Goal: Book appointment/travel/reservation

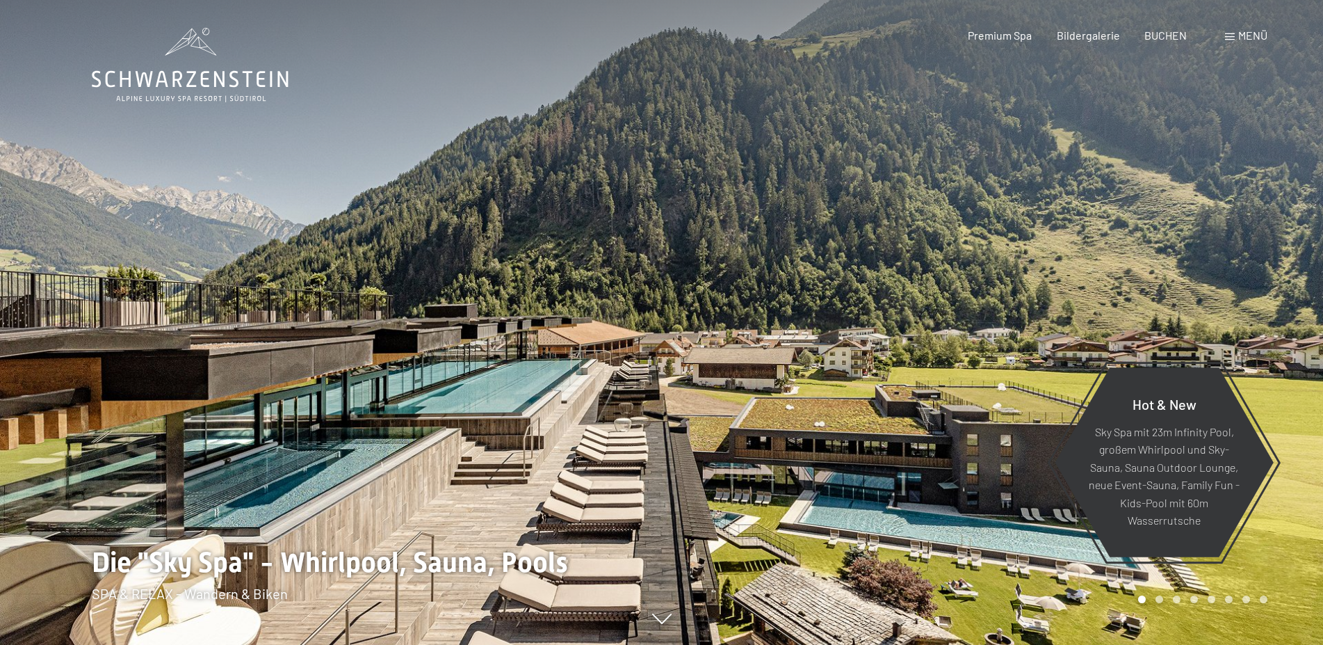
click at [1244, 37] on span "Menü" at bounding box center [1253, 35] width 29 height 13
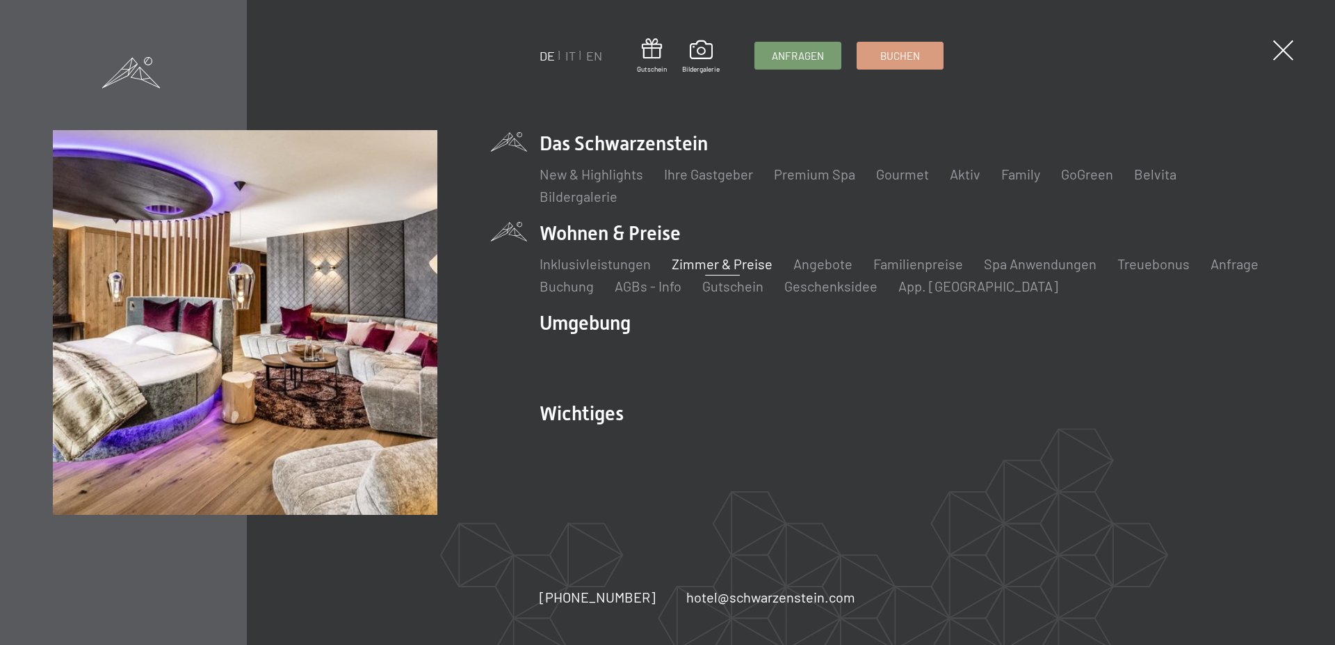
click at [723, 263] on link "Zimmer & Preise" at bounding box center [722, 263] width 101 height 17
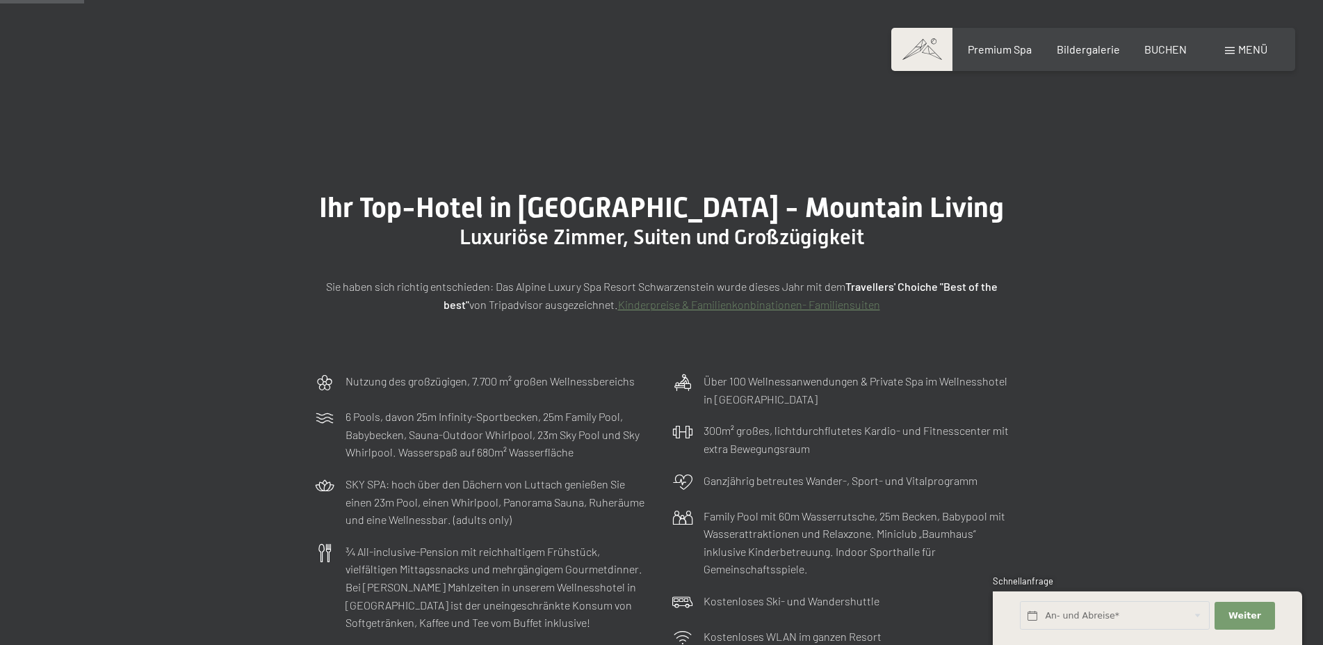
scroll to position [638, 0]
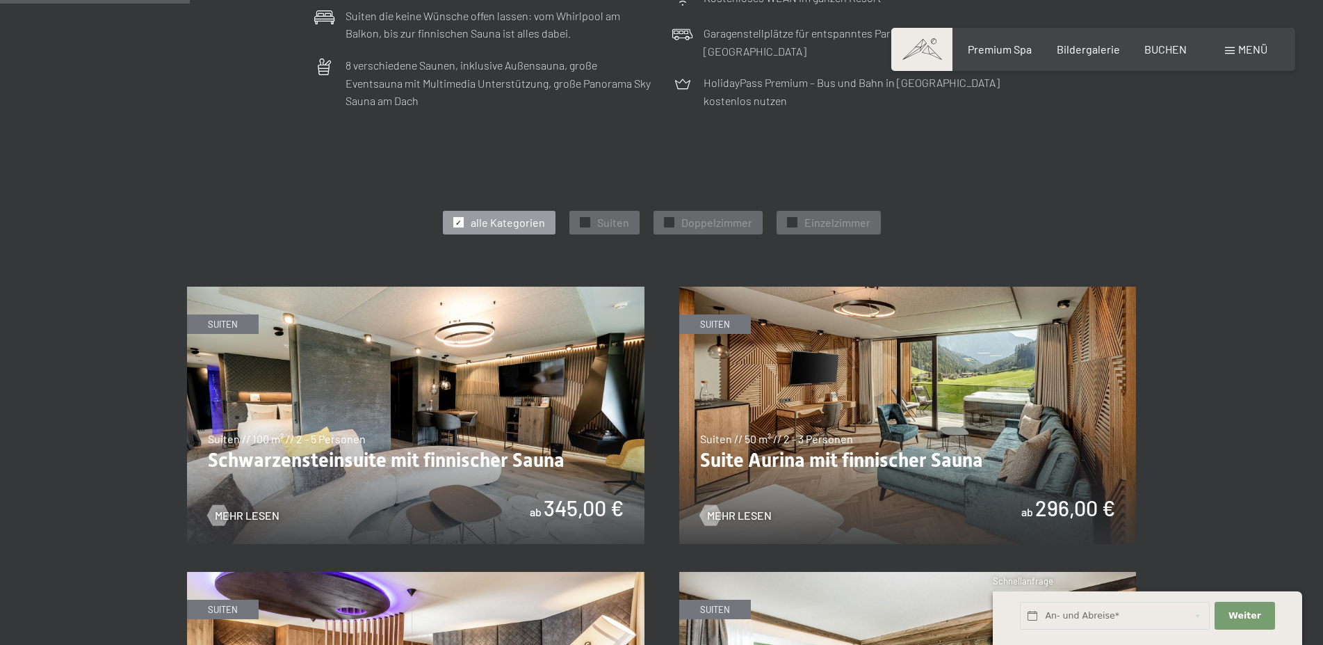
click at [522, 341] on img at bounding box center [416, 415] width 458 height 257
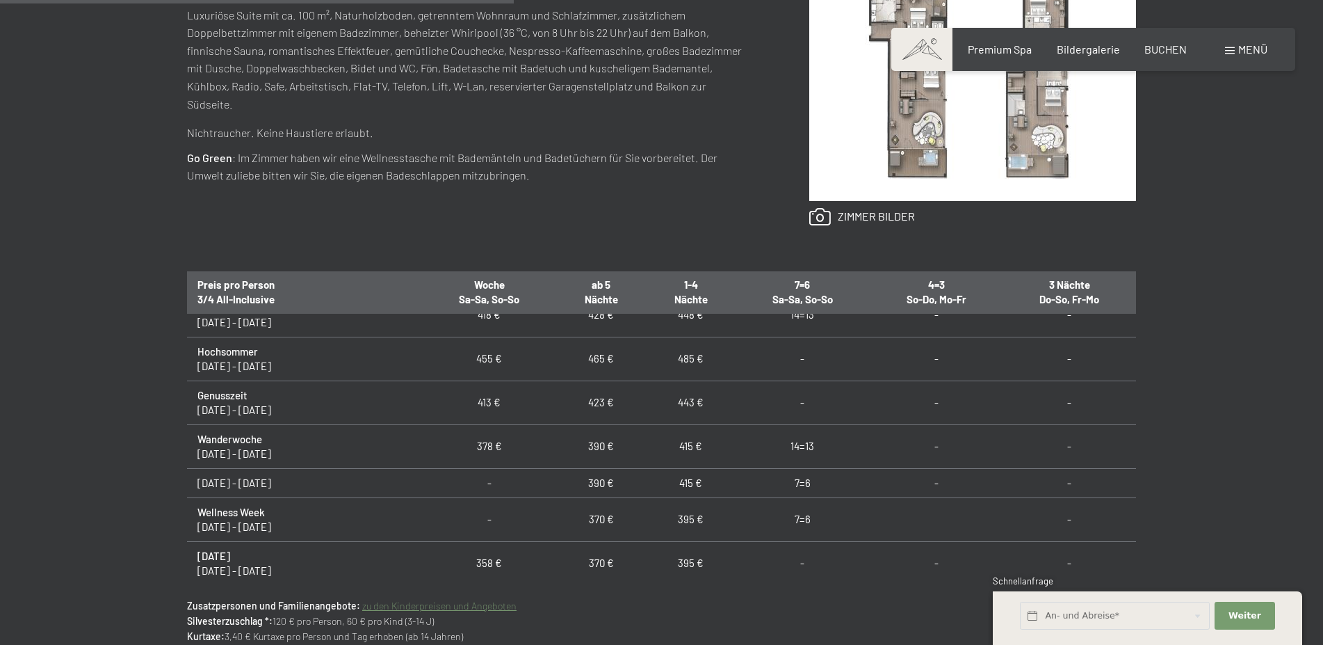
scroll to position [1051, 0]
